Goal: Find specific page/section: Find specific page/section

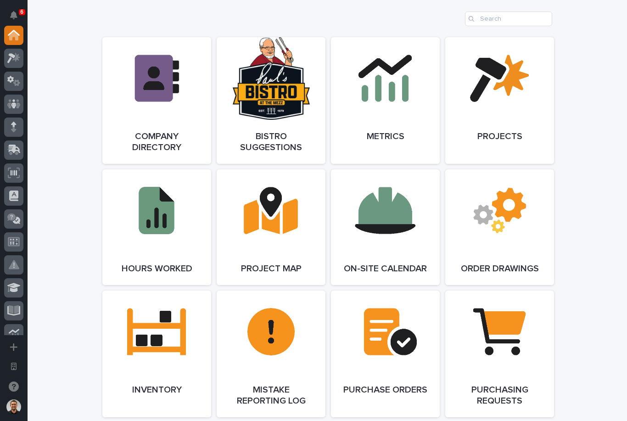
scroll to position [813, 0]
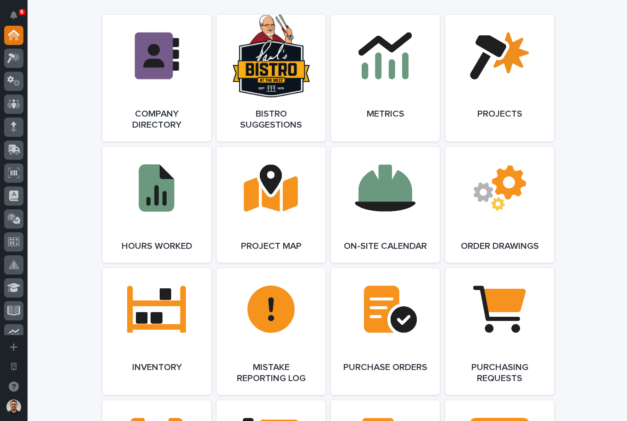
click at [164, 303] on link "Open Link" at bounding box center [156, 331] width 109 height 127
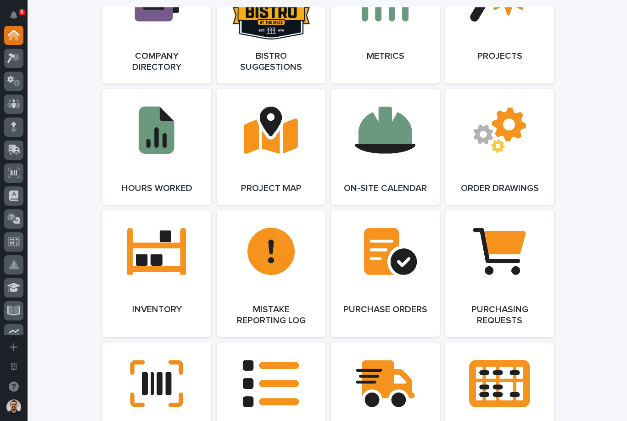
scroll to position [870, 0]
click at [145, 44] on link "Open Link" at bounding box center [156, 20] width 109 height 127
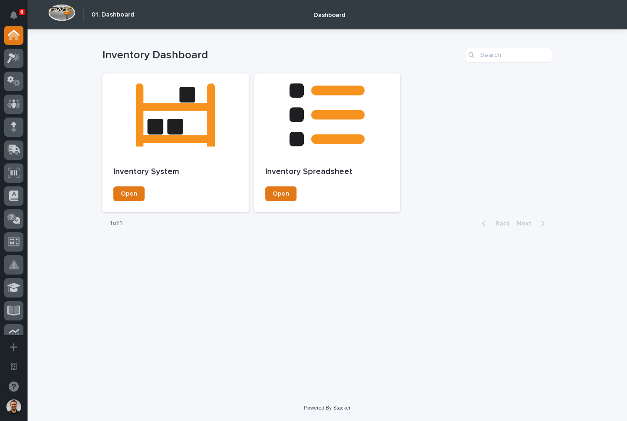
click at [131, 194] on span "Open" at bounding box center [129, 194] width 17 height 6
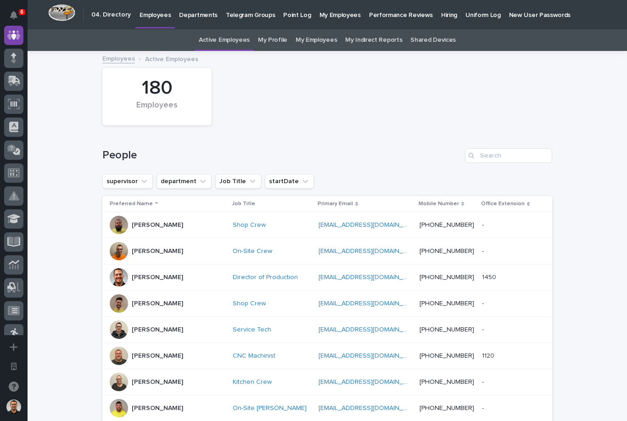
click at [201, 14] on p "Departments" at bounding box center [198, 9] width 39 height 19
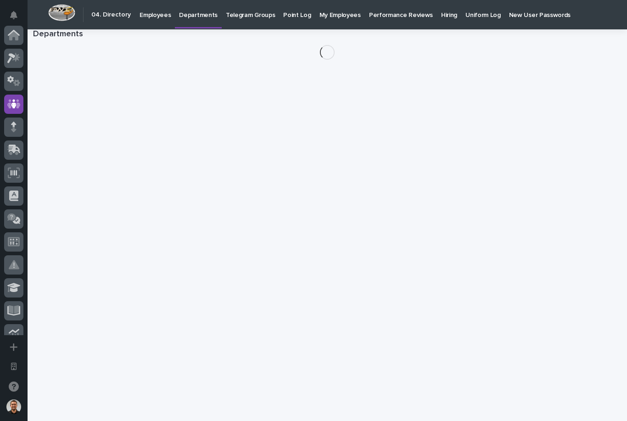
scroll to position [69, 0]
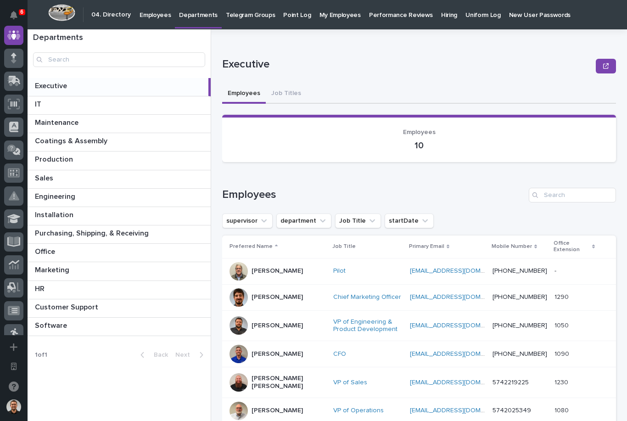
click at [121, 310] on p at bounding box center [121, 307] width 172 height 9
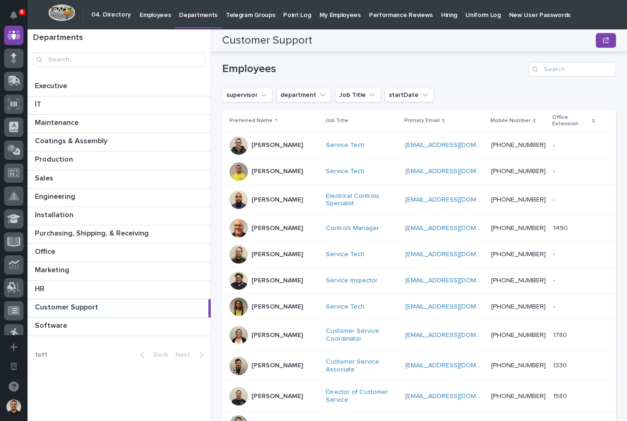
scroll to position [124, 0]
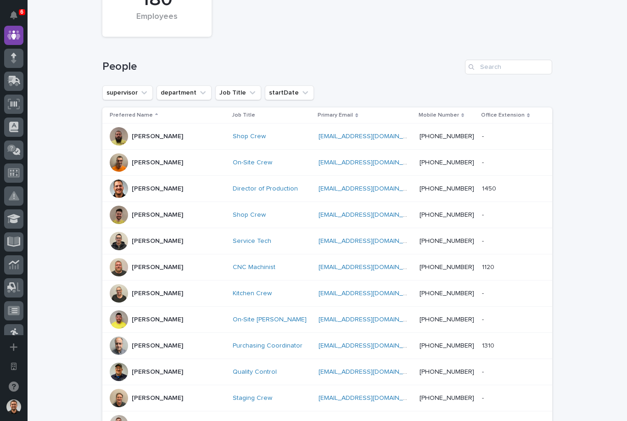
scroll to position [99, 0]
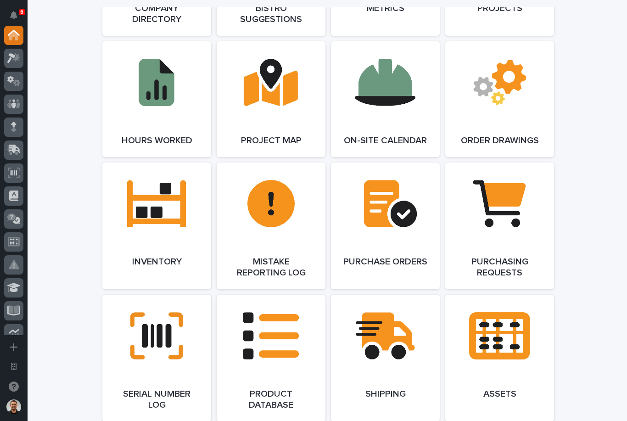
scroll to position [919, 0]
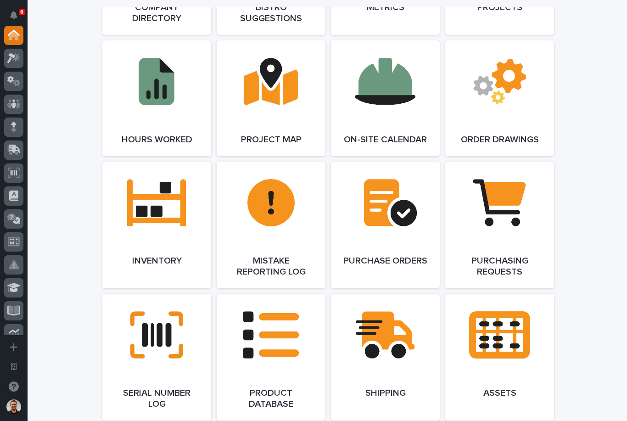
click at [182, 331] on link "Open Link" at bounding box center [156, 357] width 109 height 127
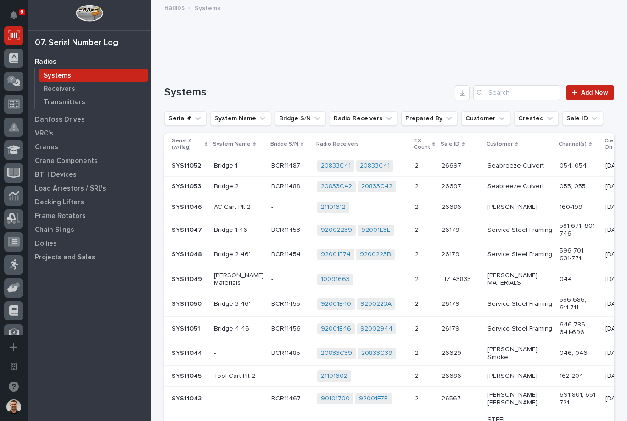
click at [52, 147] on p "Cranes" at bounding box center [46, 147] width 23 height 8
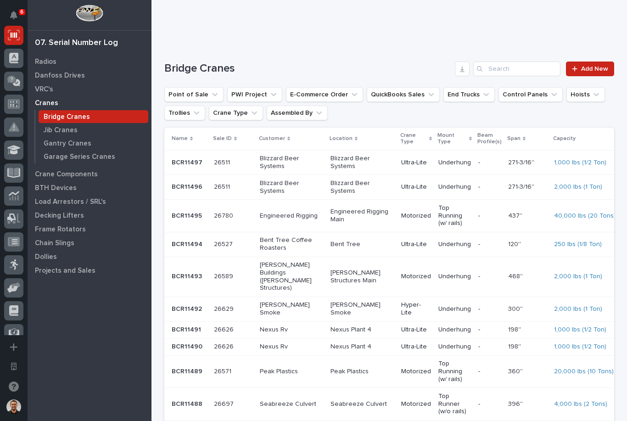
scroll to position [29, 0]
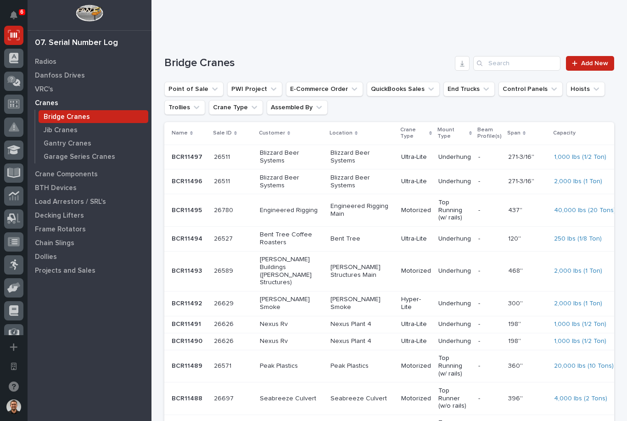
click at [198, 205] on p "BCR11495" at bounding box center [188, 210] width 32 height 10
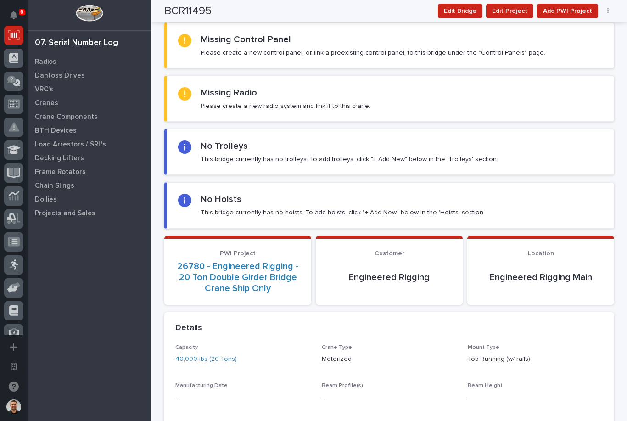
scroll to position [30, 0]
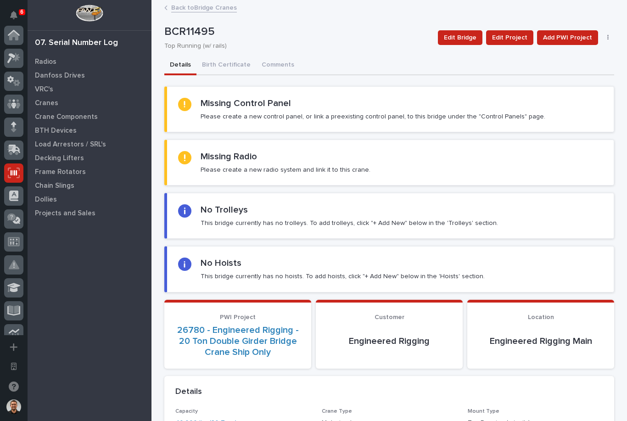
click at [14, 34] on icon at bounding box center [13, 35] width 9 height 9
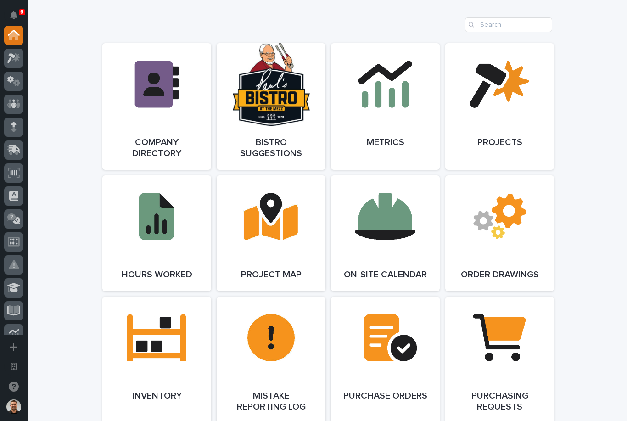
scroll to position [812, 0]
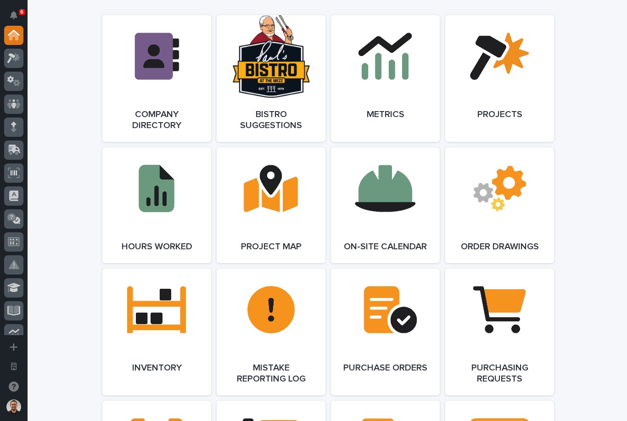
click at [176, 310] on link "Open Link" at bounding box center [156, 332] width 109 height 127
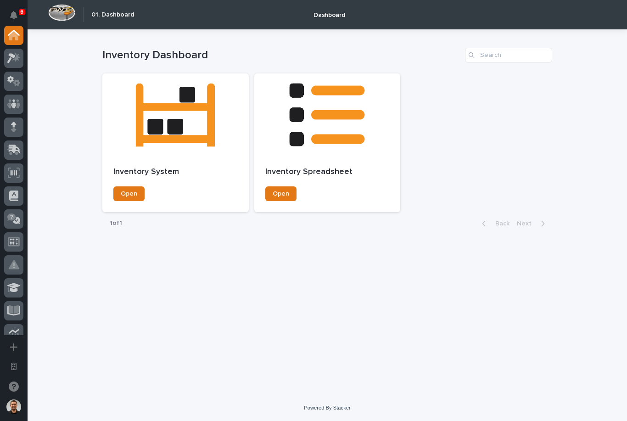
scroll to position [2, 0]
click at [129, 196] on link "Open" at bounding box center [128, 194] width 31 height 15
click at [16, 30] on icon at bounding box center [14, 35] width 12 height 11
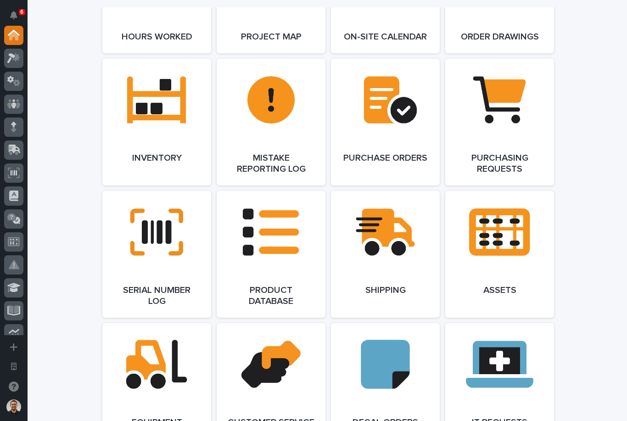
scroll to position [1036, 0]
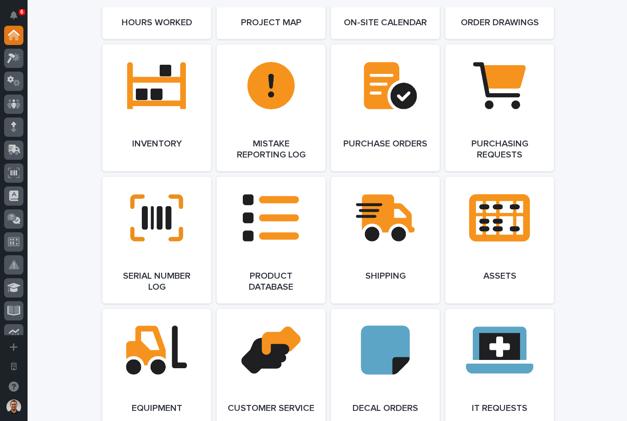
click at [518, 97] on link "Open Link" at bounding box center [500, 108] width 109 height 127
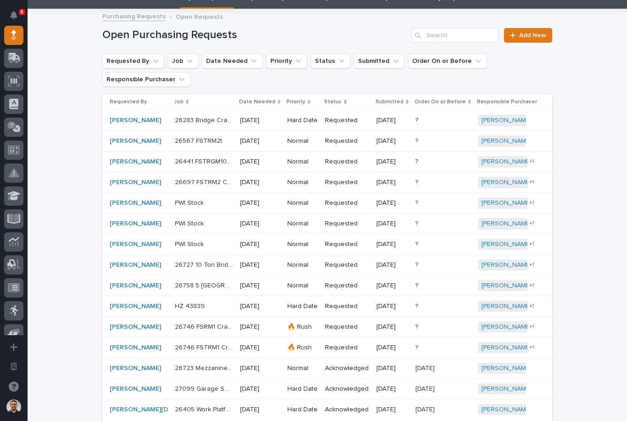
click at [183, 322] on p "26746 FSRM1 Crane System" at bounding box center [204, 327] width 59 height 10
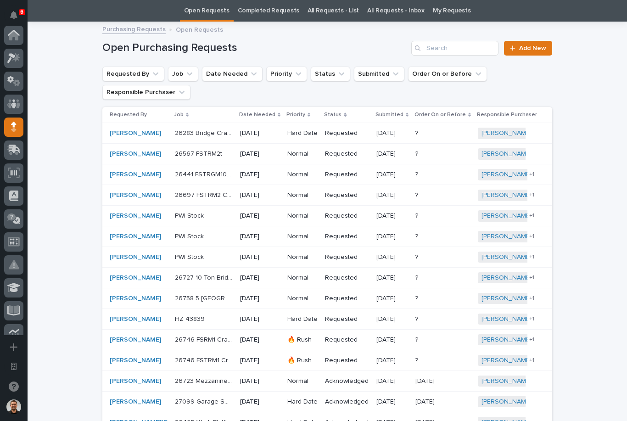
click at [17, 31] on icon at bounding box center [14, 35] width 12 height 11
